Goal: Find specific page/section: Find specific page/section

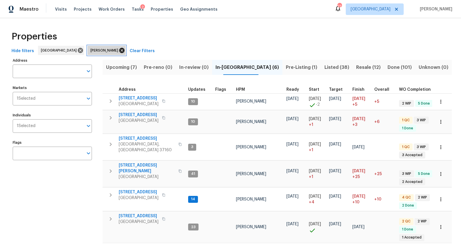
click at [119, 48] on icon at bounding box center [122, 50] width 6 height 6
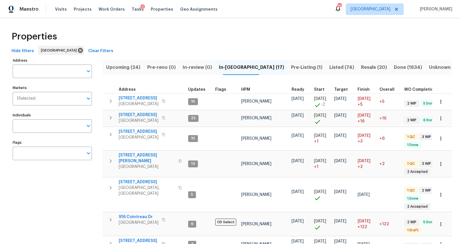
click at [136, 67] on span "Upcoming (24)" at bounding box center [123, 67] width 34 height 8
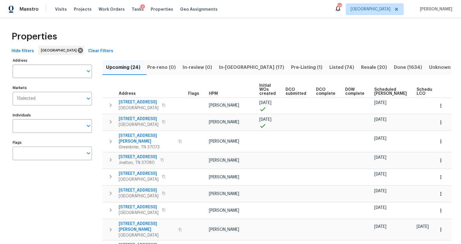
click at [224, 91] on span "Scheduled LCO" at bounding box center [427, 92] width 22 height 8
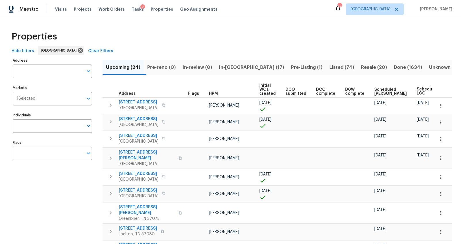
click at [224, 88] on span "Scheduled LCO" at bounding box center [427, 91] width 22 height 8
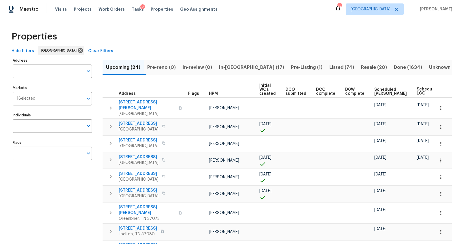
click at [224, 88] on span "Scheduled LCO" at bounding box center [427, 91] width 22 height 8
